Goal: Information Seeking & Learning: Learn about a topic

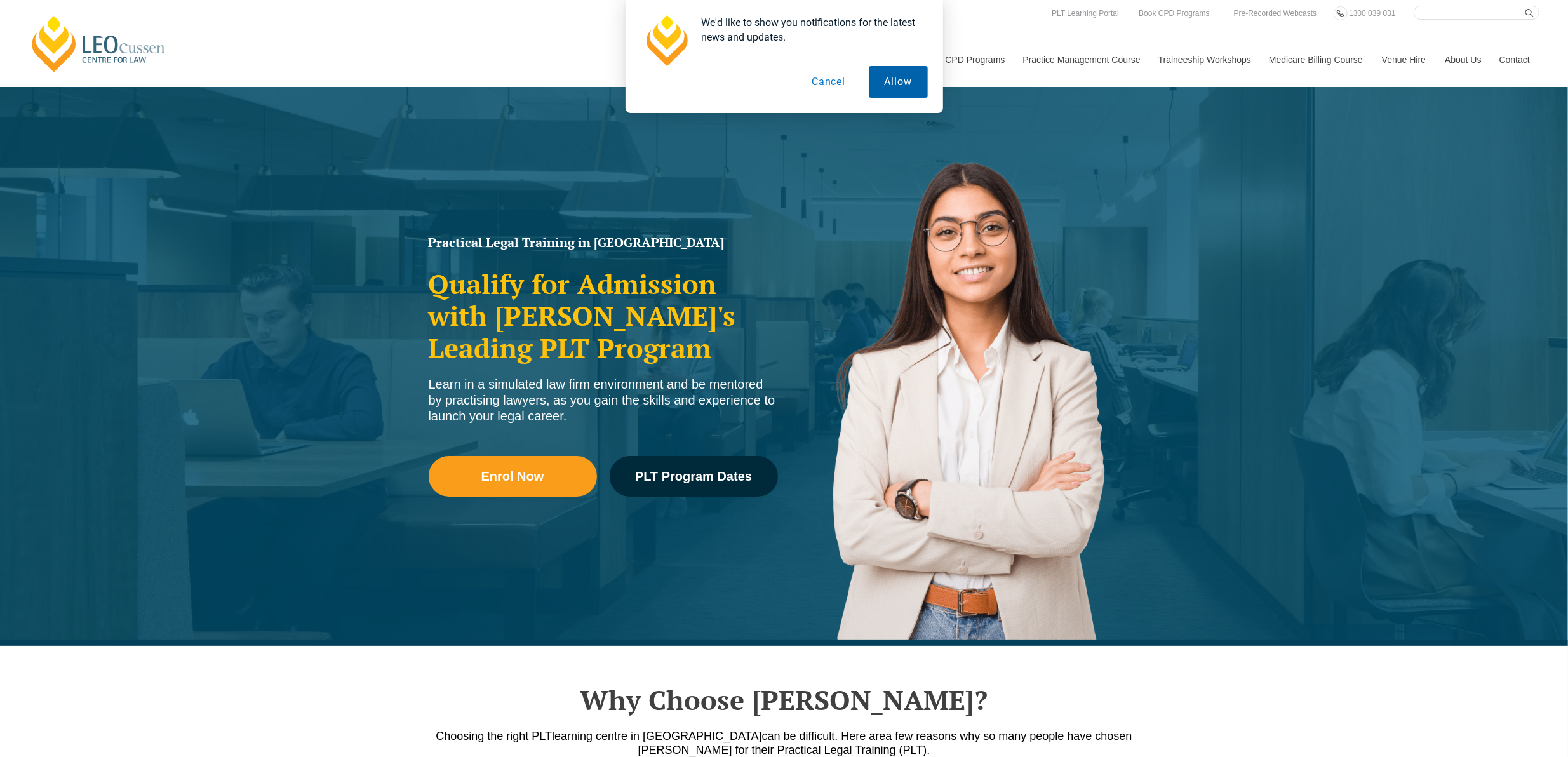
click at [896, 78] on button "Allow" at bounding box center [898, 82] width 59 height 32
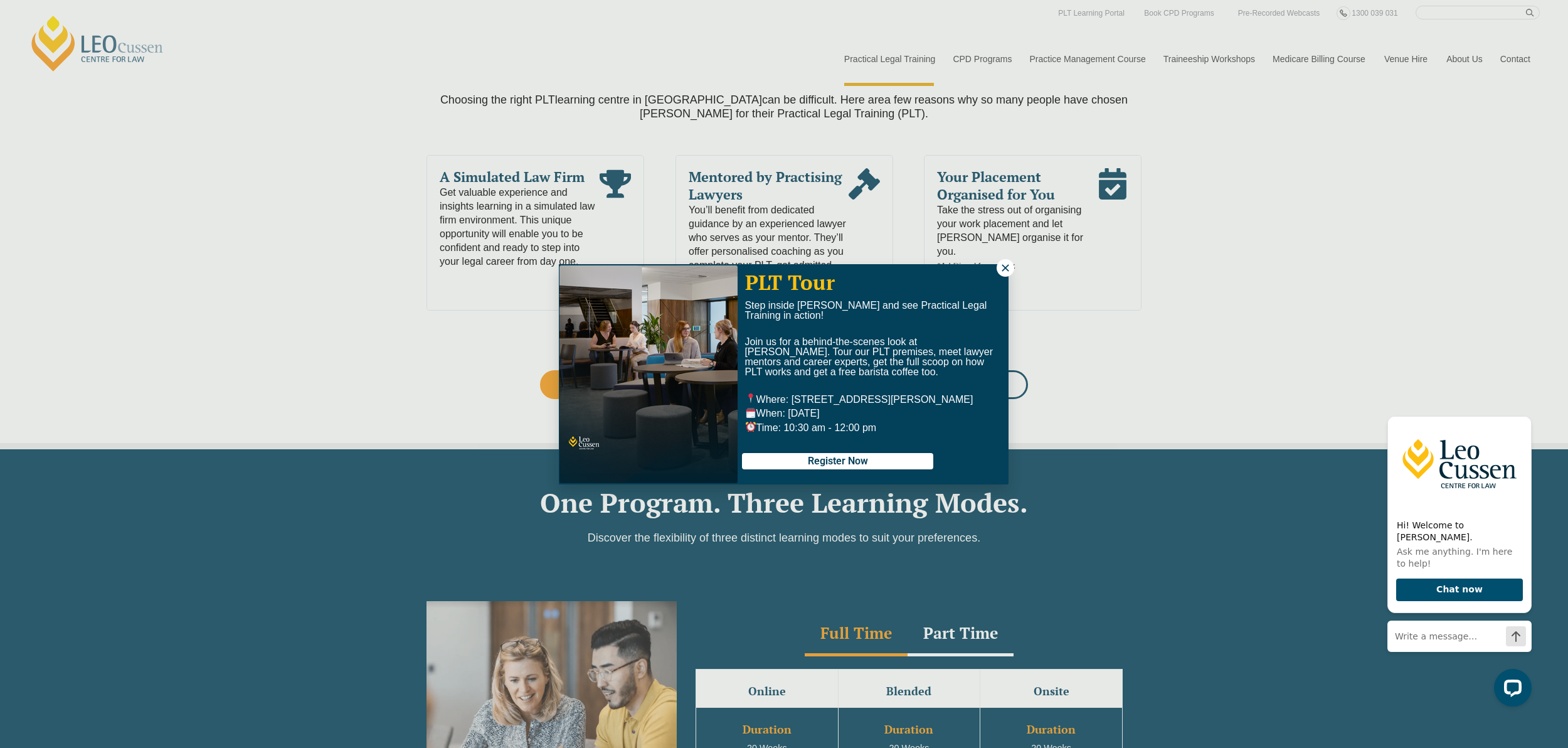
click at [999, 268] on icon at bounding box center [1005, 268] width 11 height 11
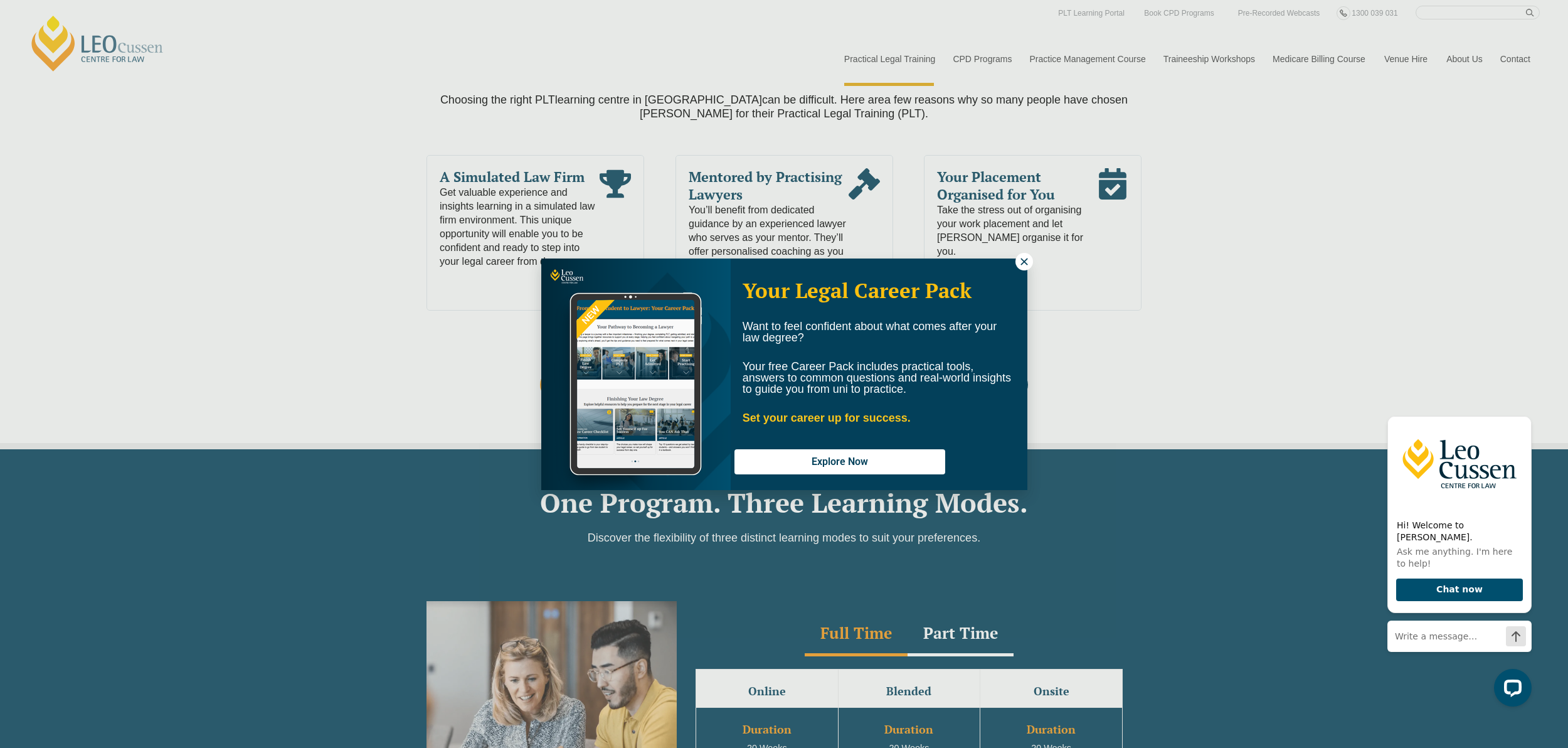
click at [1026, 261] on icon at bounding box center [1024, 262] width 11 height 11
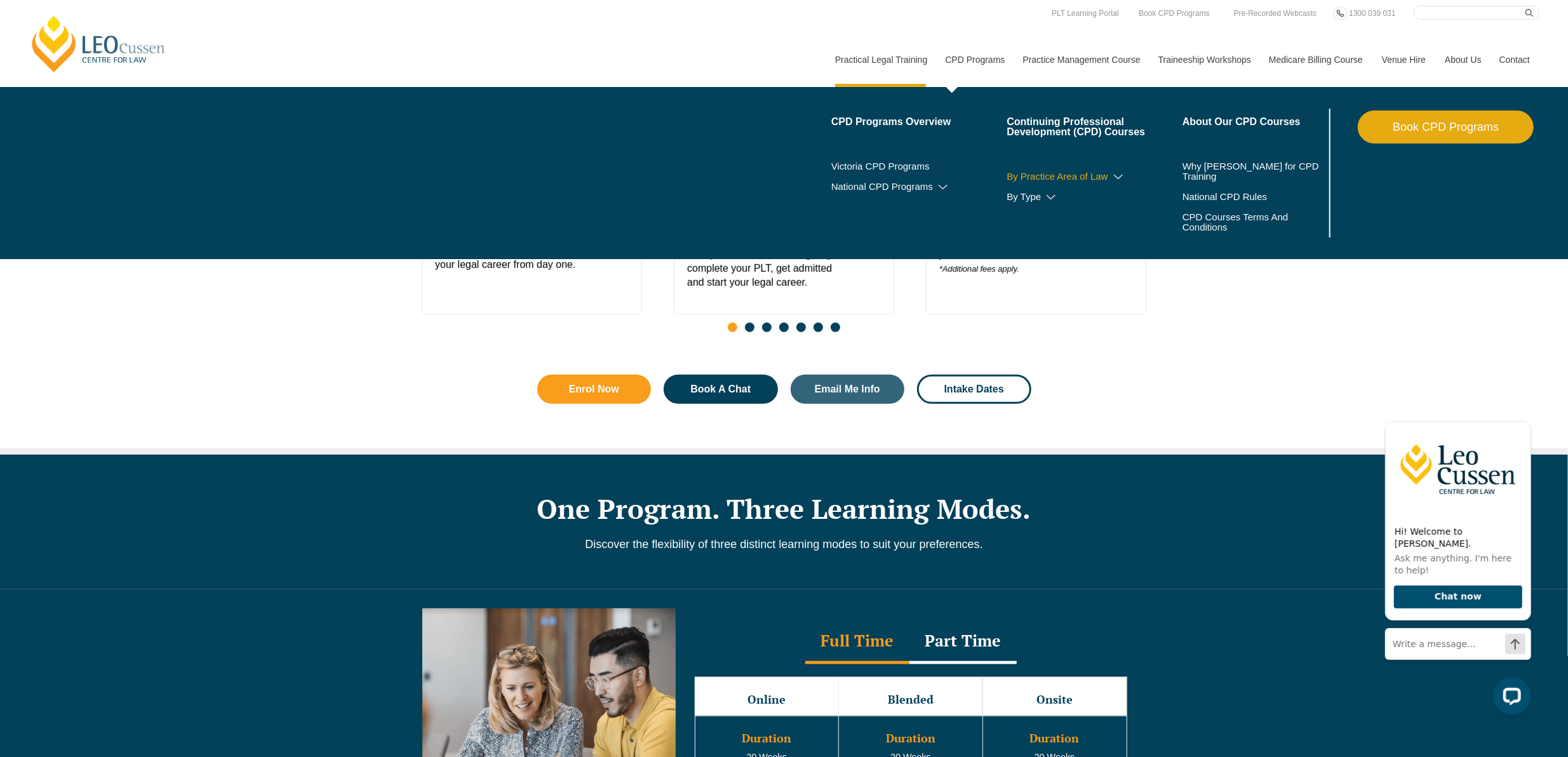
click at [1083, 177] on link "By Practice Area of Law" at bounding box center [1095, 176] width 176 height 10
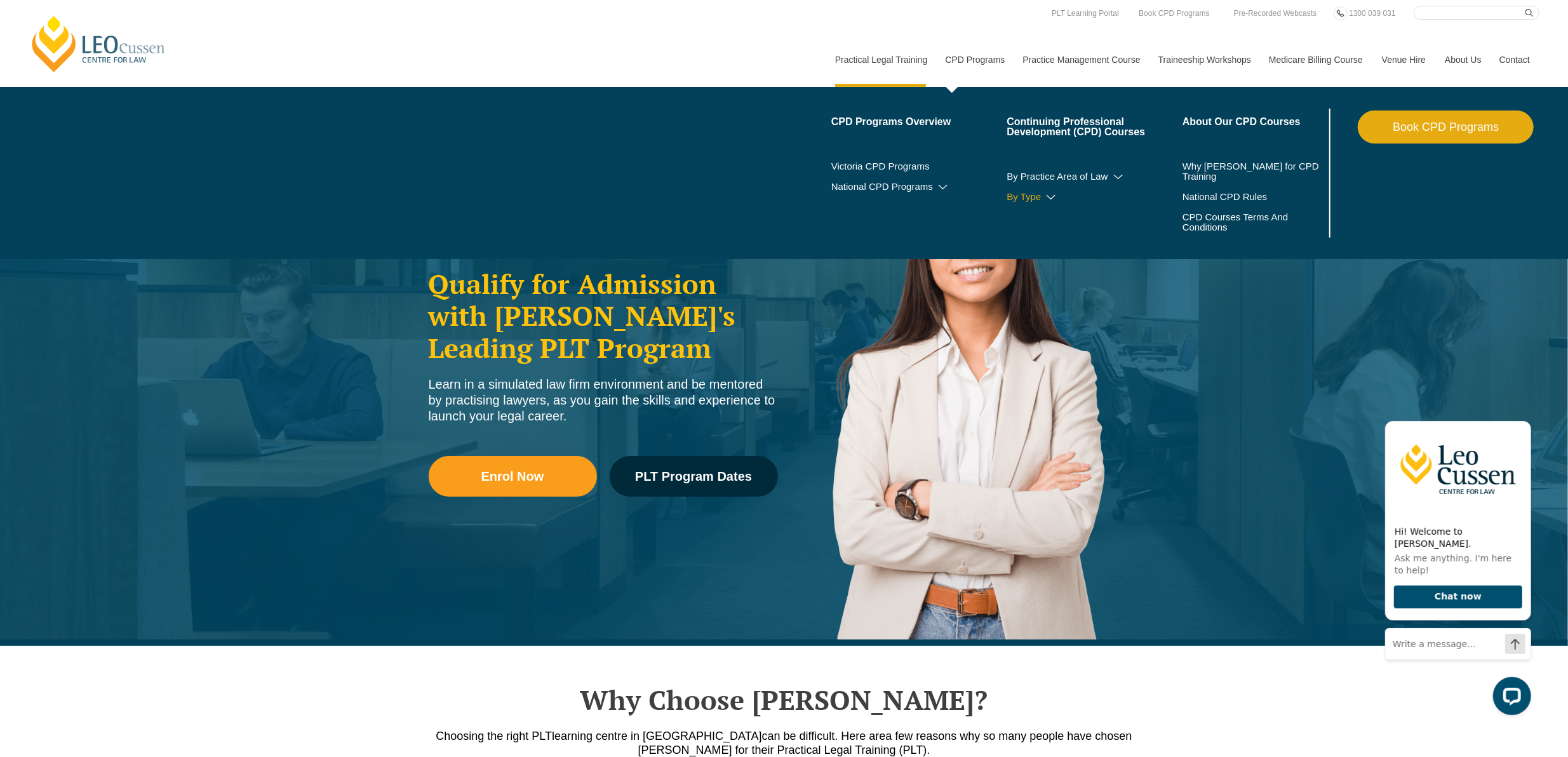
click at [1023, 197] on link "By Type" at bounding box center [1095, 197] width 176 height 10
click at [1117, 171] on link "By Practice Area of Law" at bounding box center [1095, 176] width 176 height 10
click at [1072, 165] on li "Continuing Professional Development (CPD) Courses By Practice Area of Law Crimi…" at bounding box center [1095, 173] width 176 height 129
click at [1062, 124] on link "Continuing Professional Development (CPD) Courses" at bounding box center [1095, 127] width 176 height 20
